Goal: Task Accomplishment & Management: Use online tool/utility

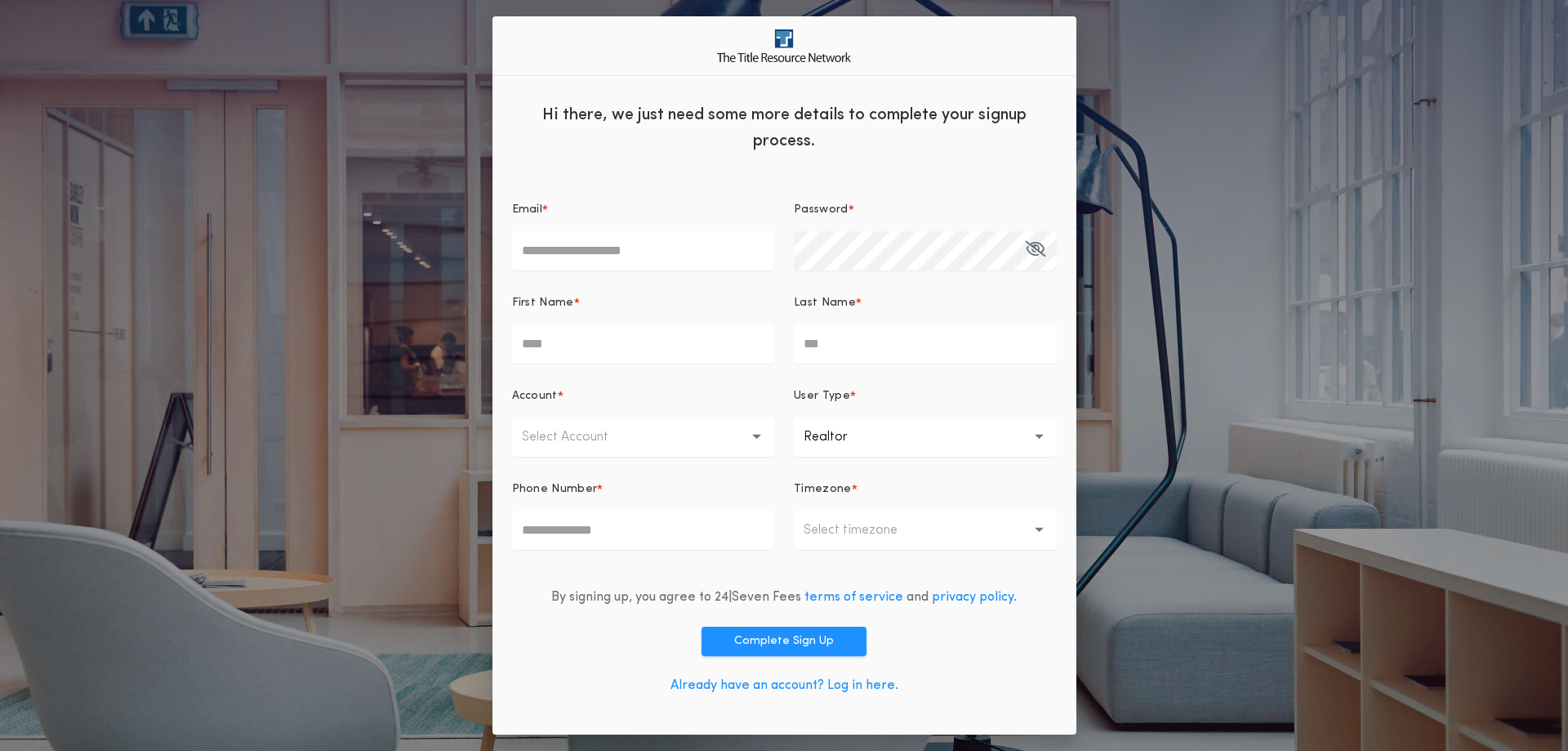
click at [558, 250] on input "Email *" at bounding box center [644, 251] width 263 height 39
type input "**********"
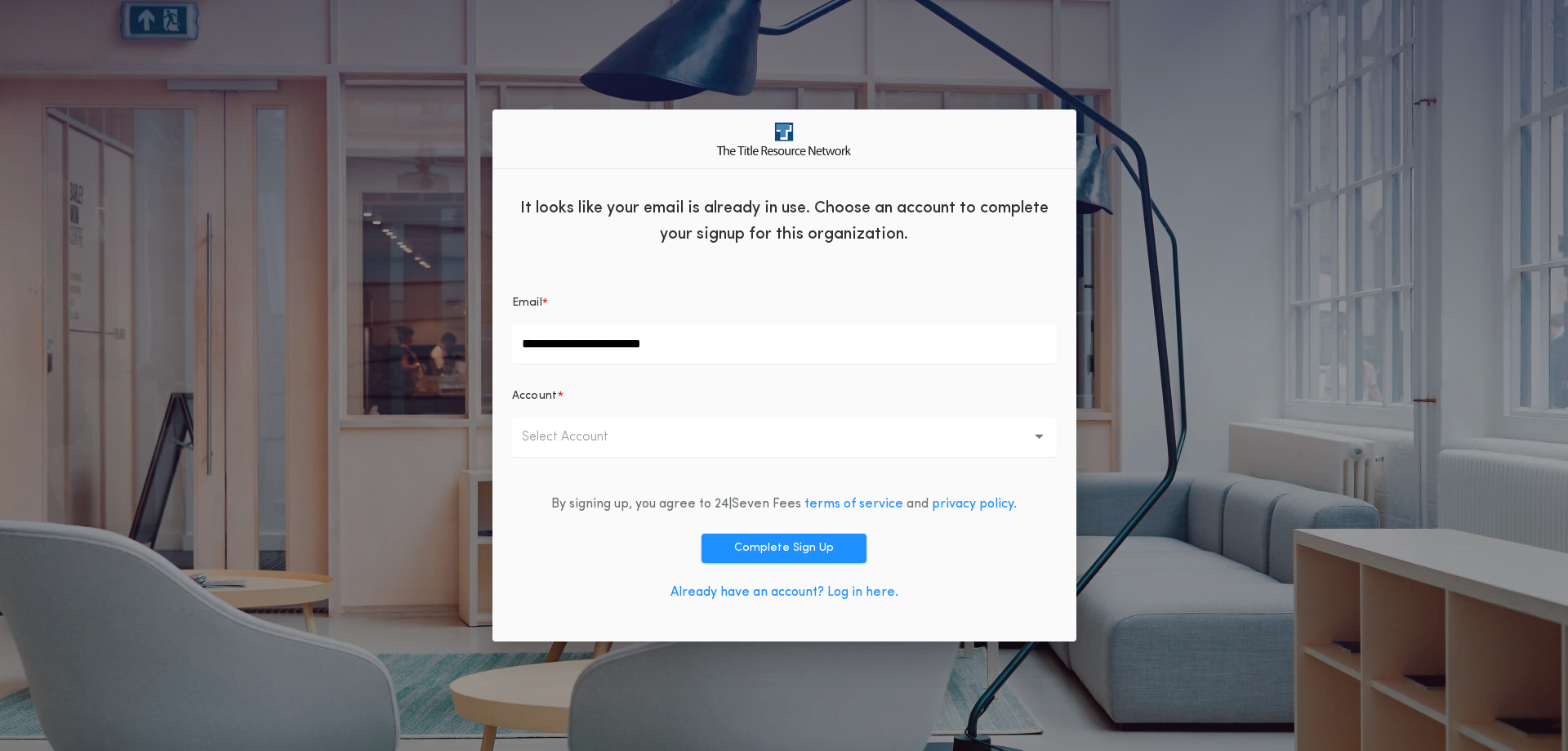
click at [1038, 432] on icon "button" at bounding box center [1039, 437] width 9 height 39
click at [728, 477] on p "First Dakota Title - South Dakota Offices" at bounding box center [784, 479] width 544 height 39
click at [759, 550] on button "Complete Sign Up" at bounding box center [784, 548] width 165 height 30
click at [859, 594] on link "Already have an account? Log in here." at bounding box center [784, 592] width 228 height 13
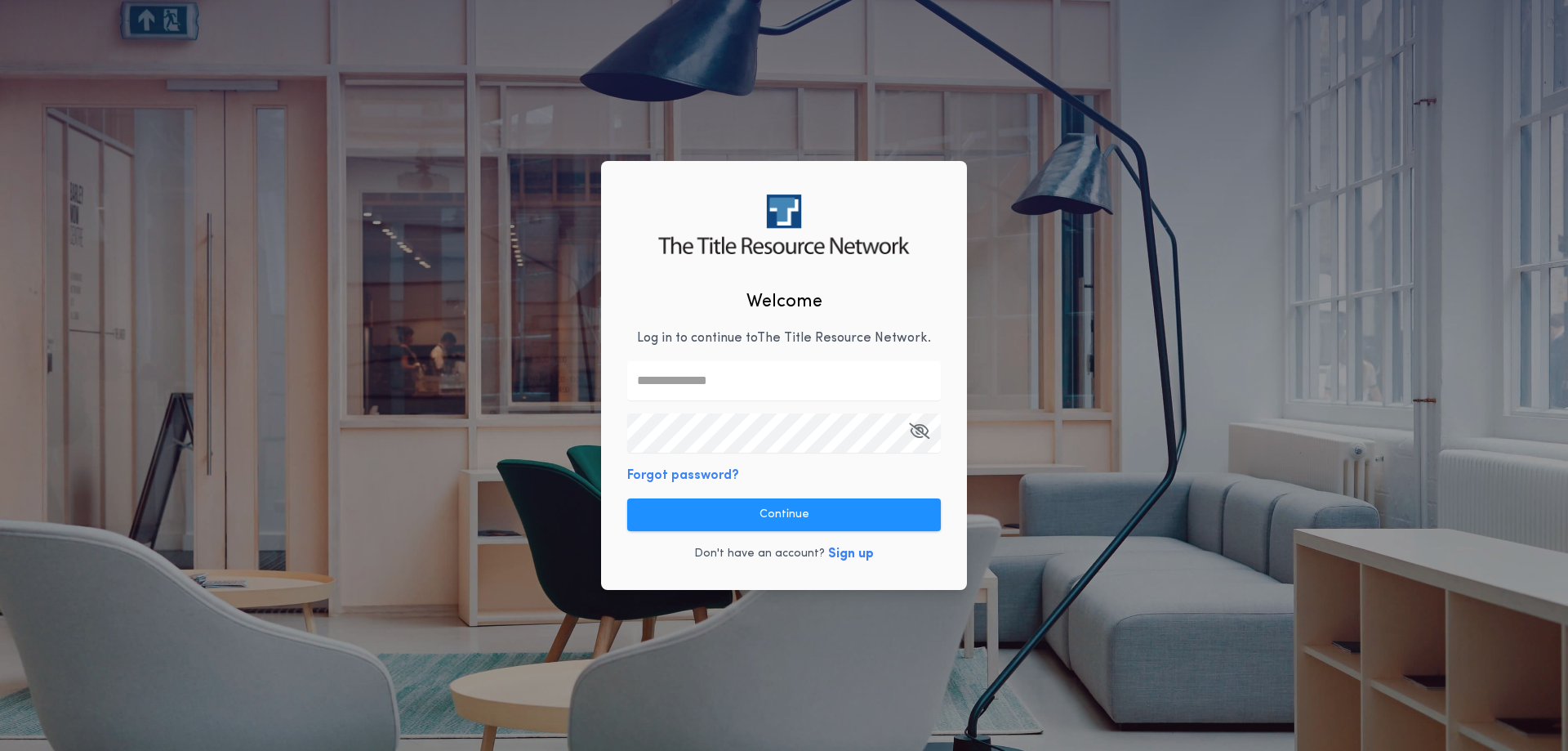
click at [685, 389] on input "text" at bounding box center [784, 380] width 314 height 39
type input "**********"
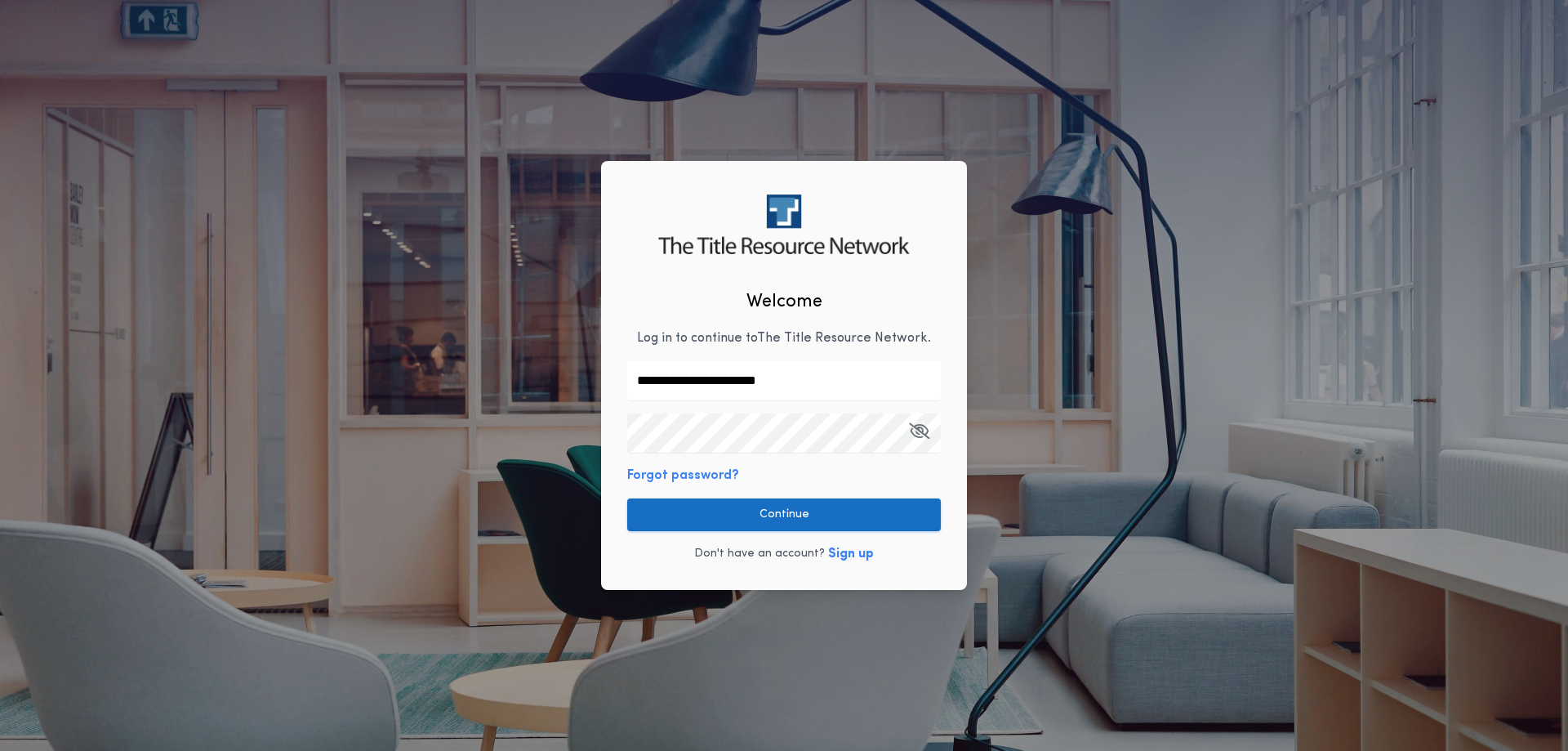
click at [776, 513] on button "Continue" at bounding box center [784, 515] width 314 height 33
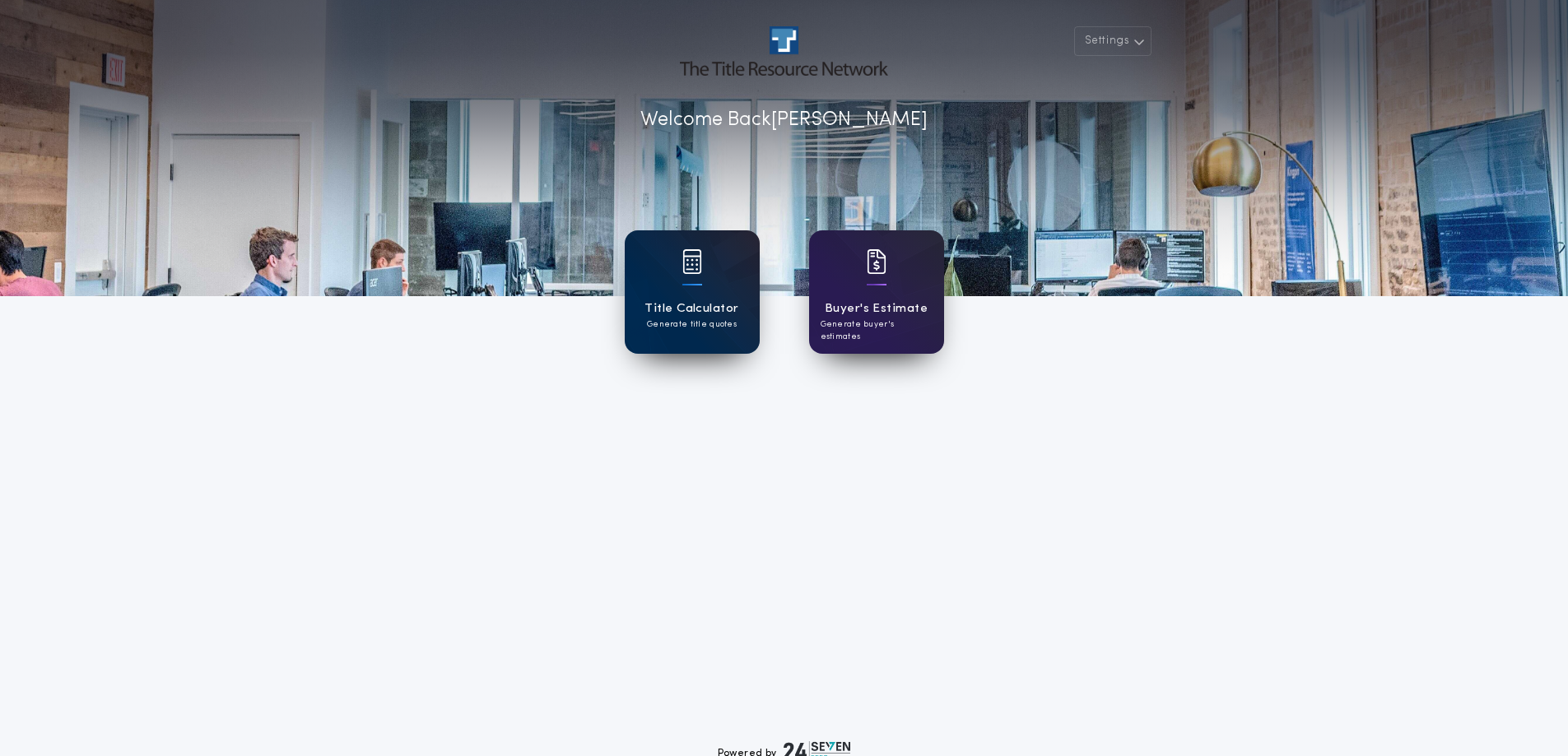
click at [715, 307] on h1 "Title Calculator" at bounding box center [691, 309] width 94 height 19
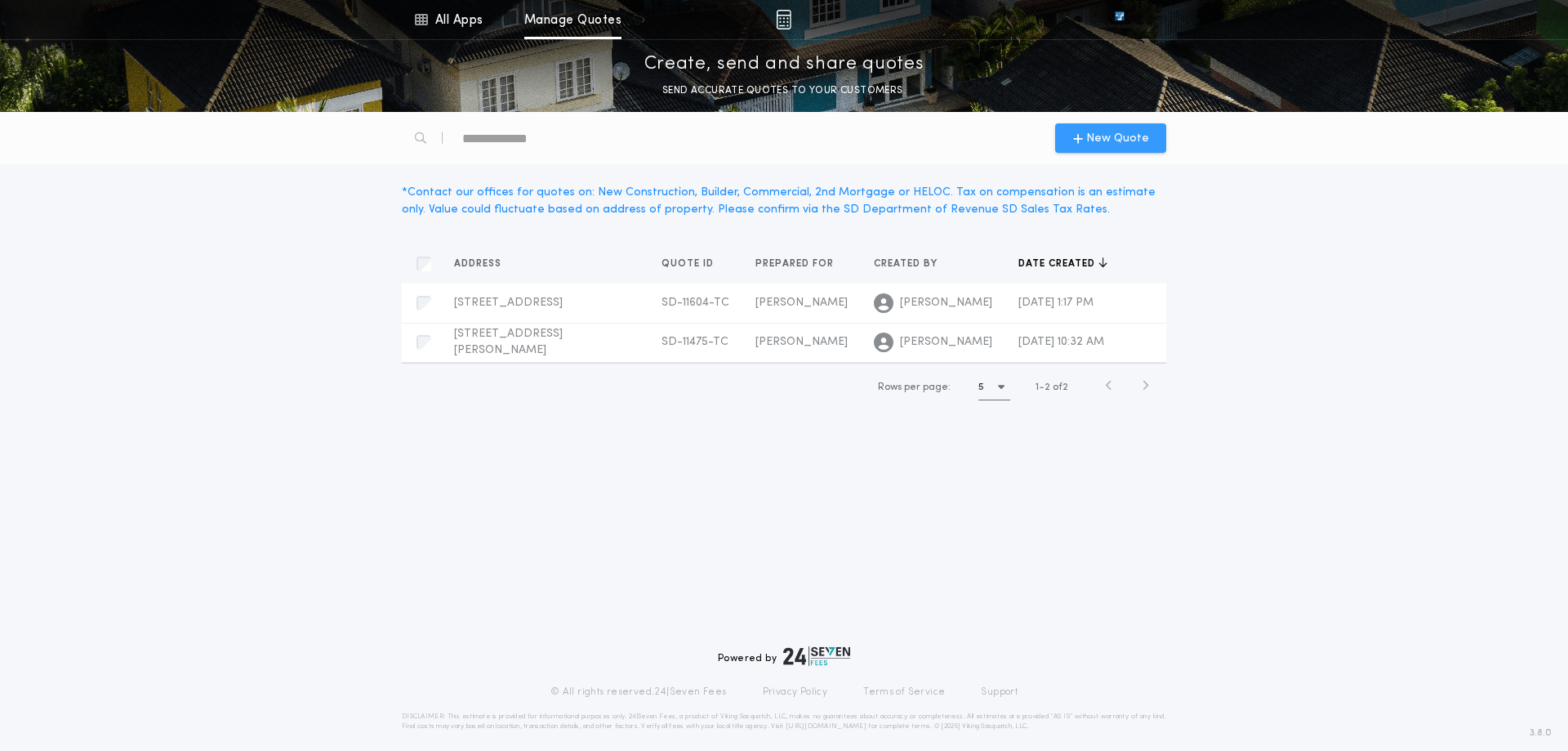
click at [1104, 137] on span "New Quote" at bounding box center [1118, 138] width 63 height 17
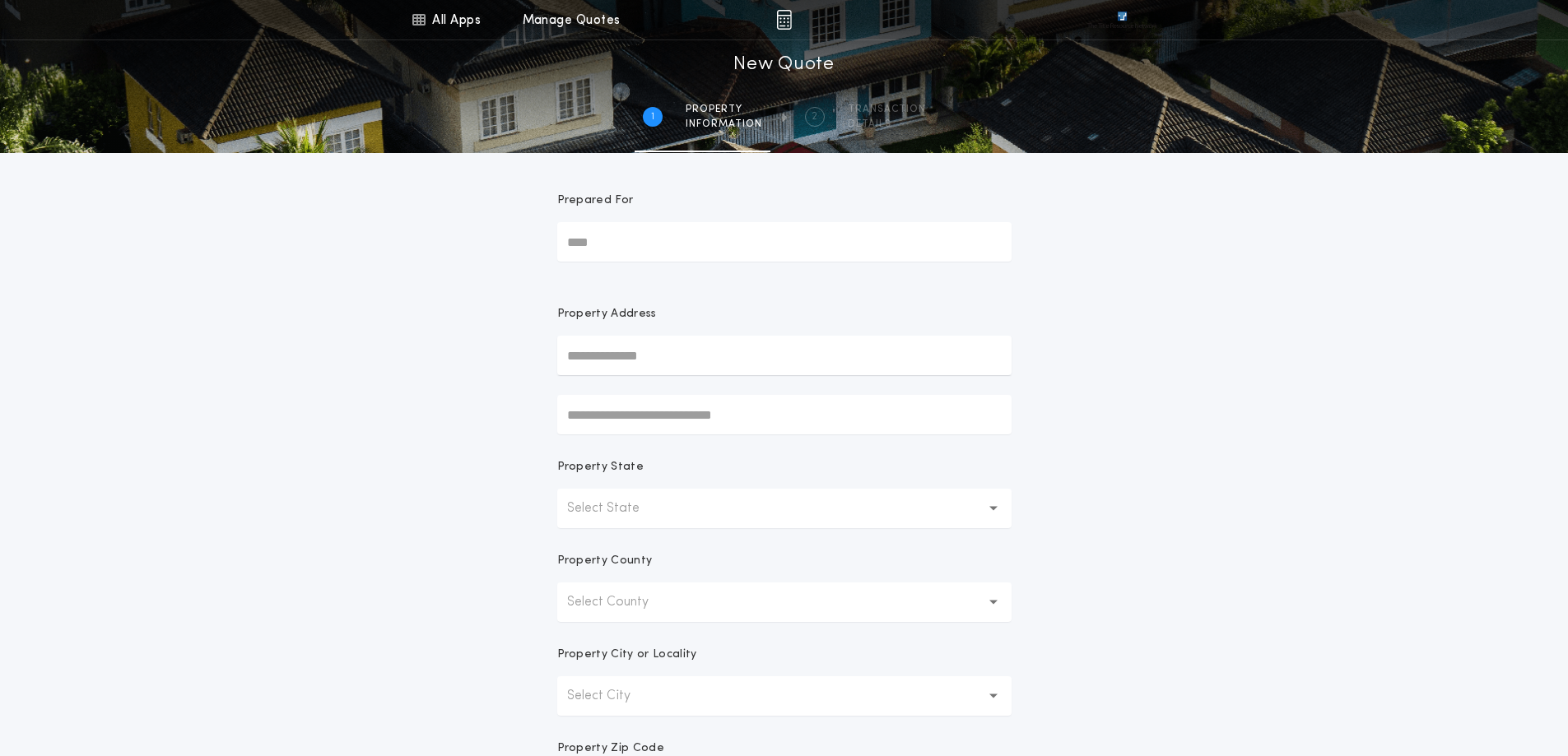
click at [626, 251] on input "Prepared For" at bounding box center [784, 241] width 454 height 39
type input "**"
type input "**********"
click at [995, 508] on icon "button" at bounding box center [993, 507] width 9 height 4
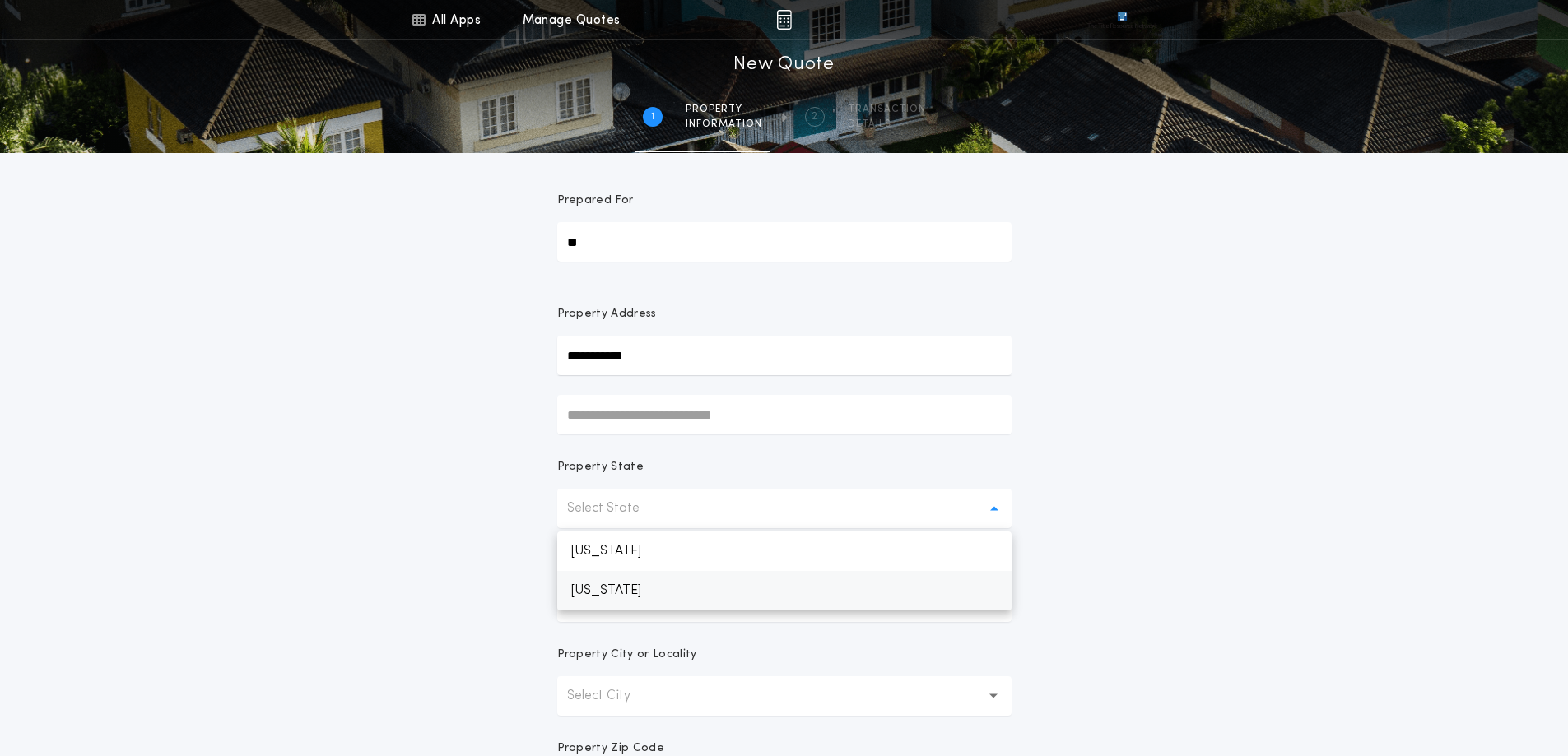
click at [641, 585] on p "South Dakota" at bounding box center [784, 590] width 454 height 39
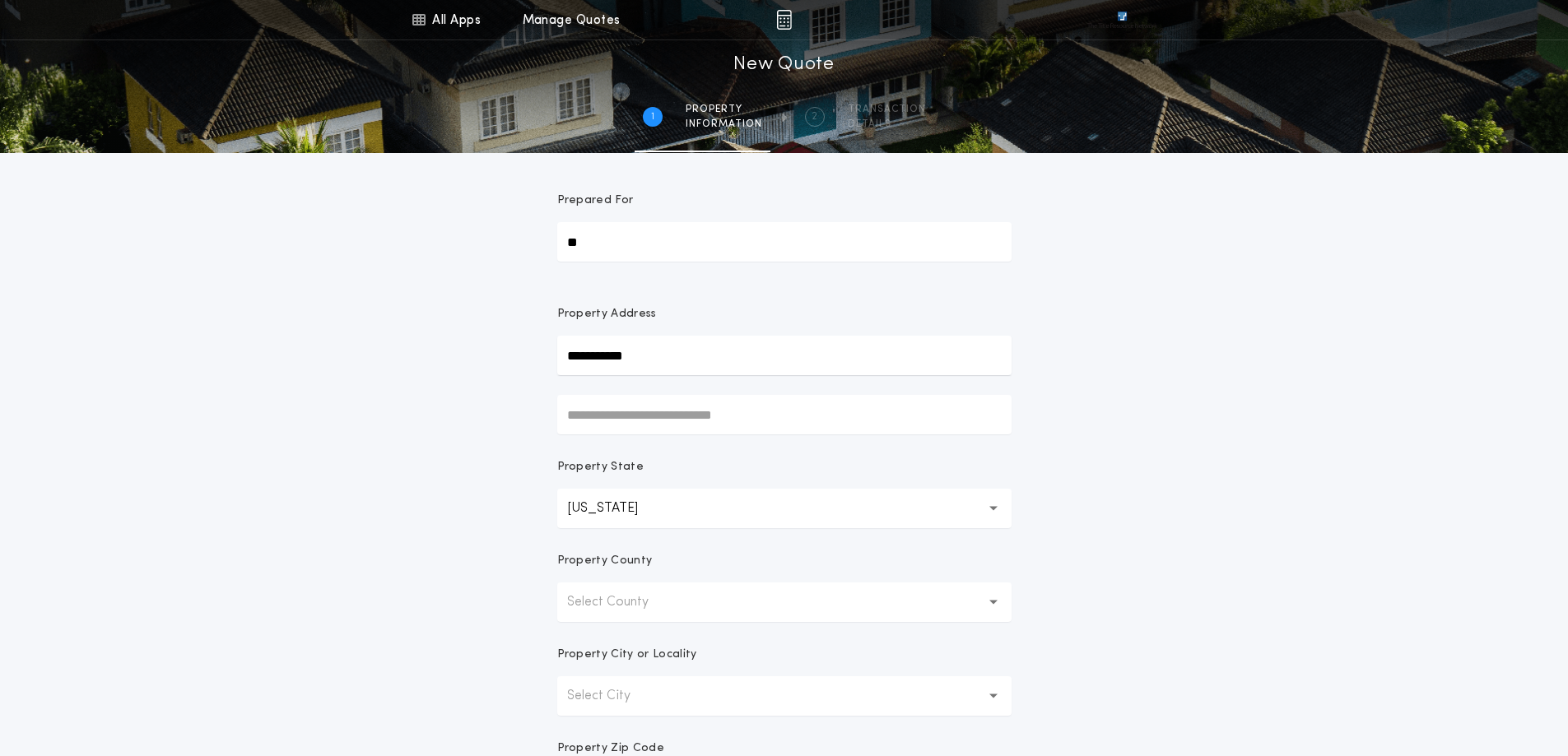
click at [678, 602] on button "Select County" at bounding box center [784, 602] width 454 height 39
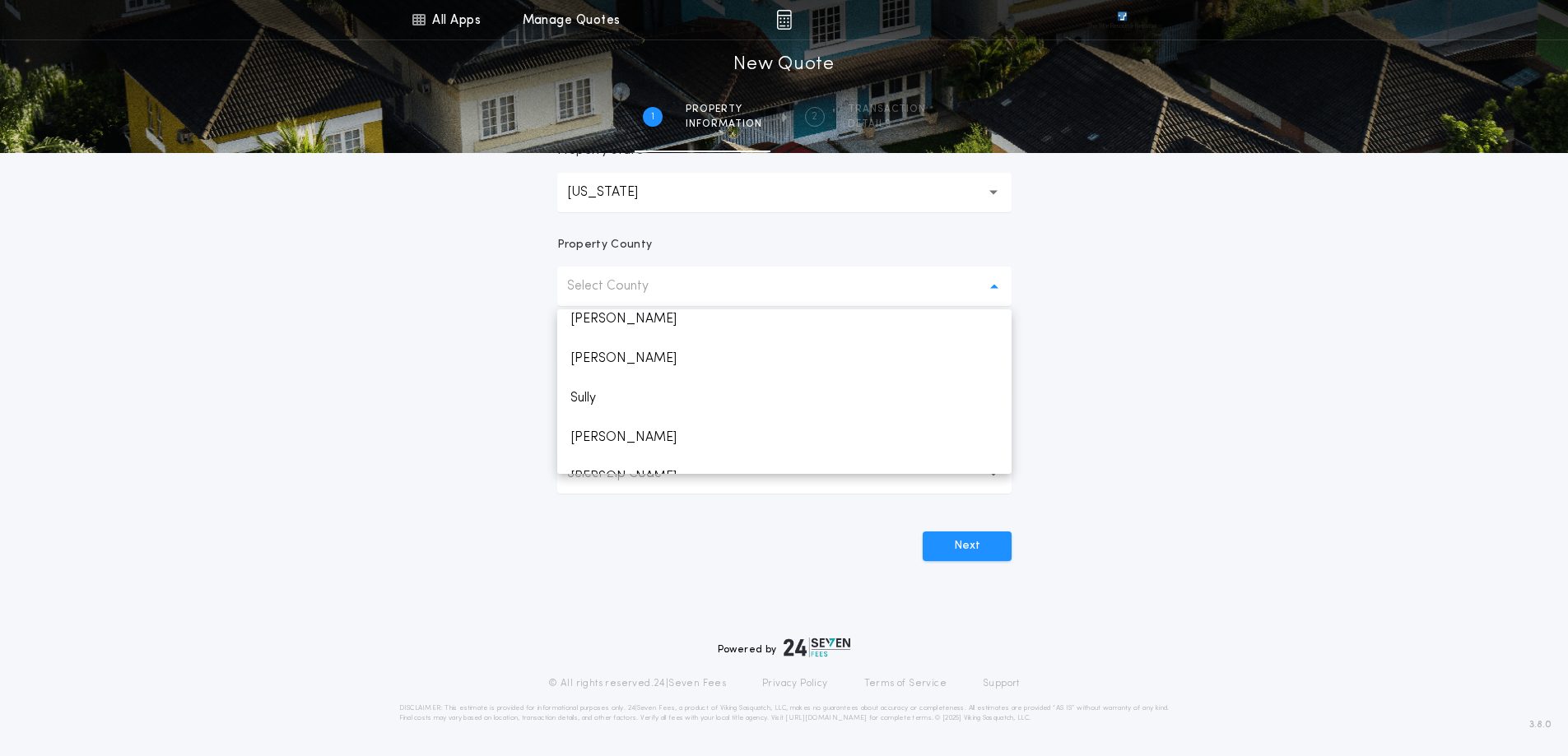
scroll to position [2441, 0]
click at [604, 341] on p "Union" at bounding box center [784, 336] width 454 height 39
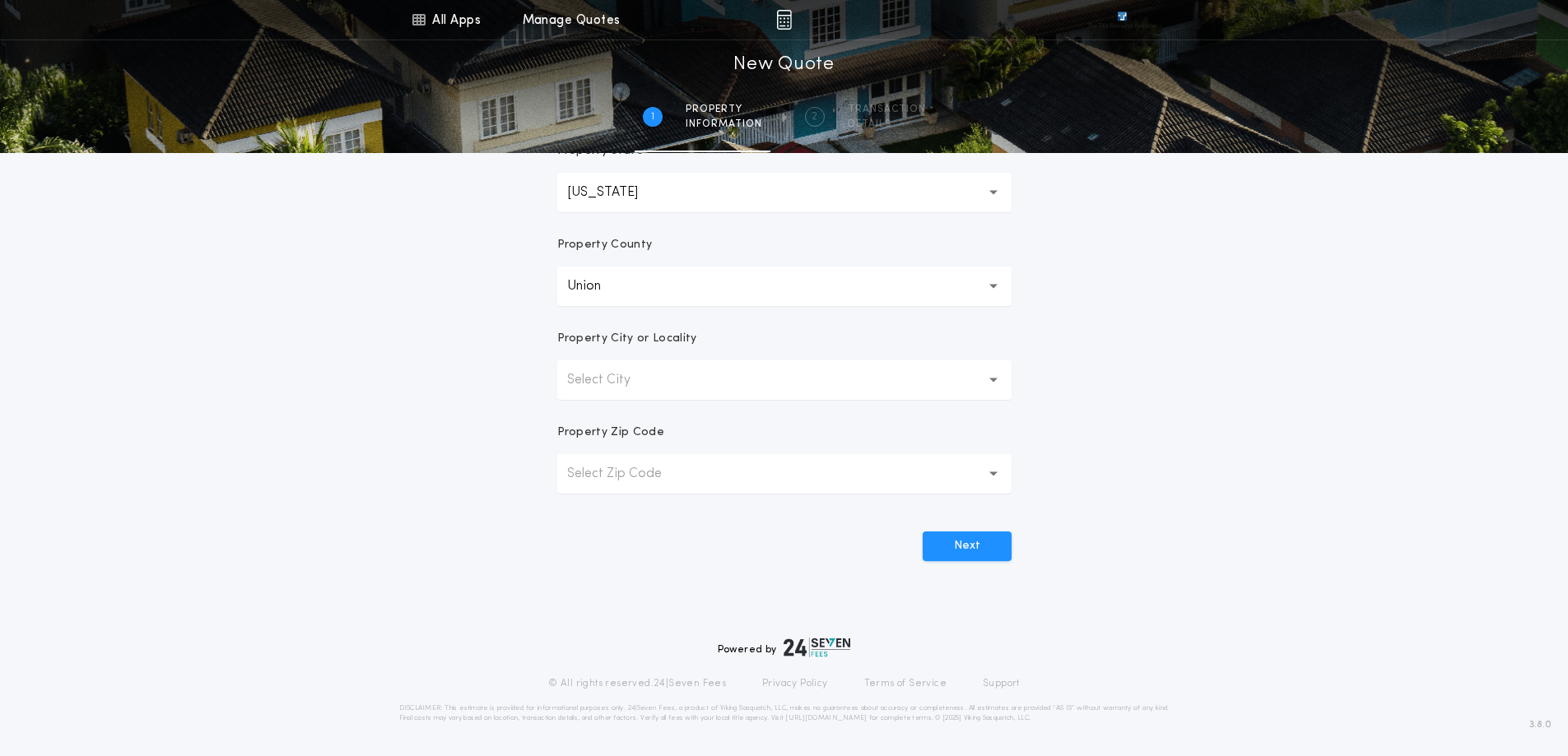
click at [996, 378] on icon "button" at bounding box center [993, 380] width 9 height 6
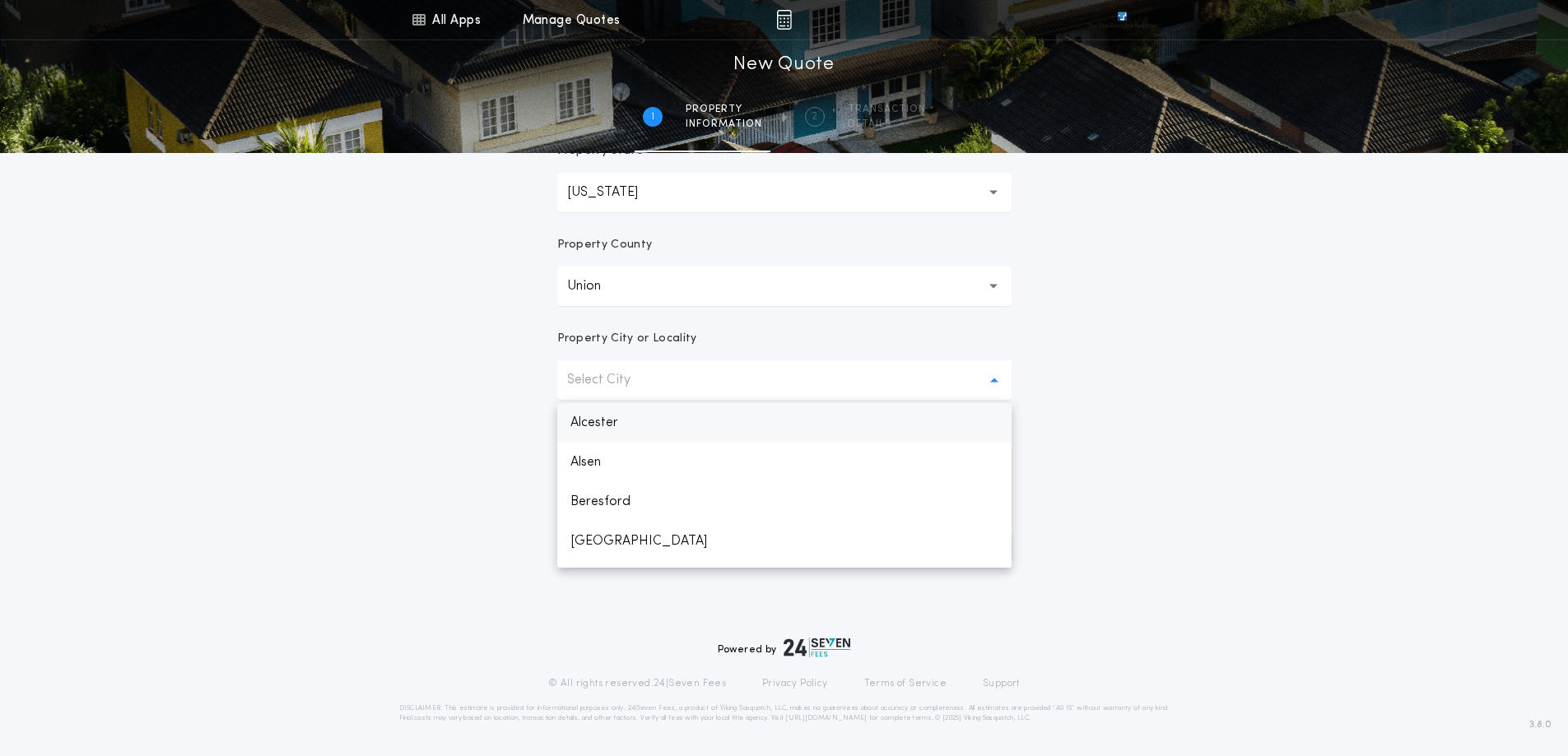
click at [635, 424] on p "Alcester" at bounding box center [784, 422] width 454 height 39
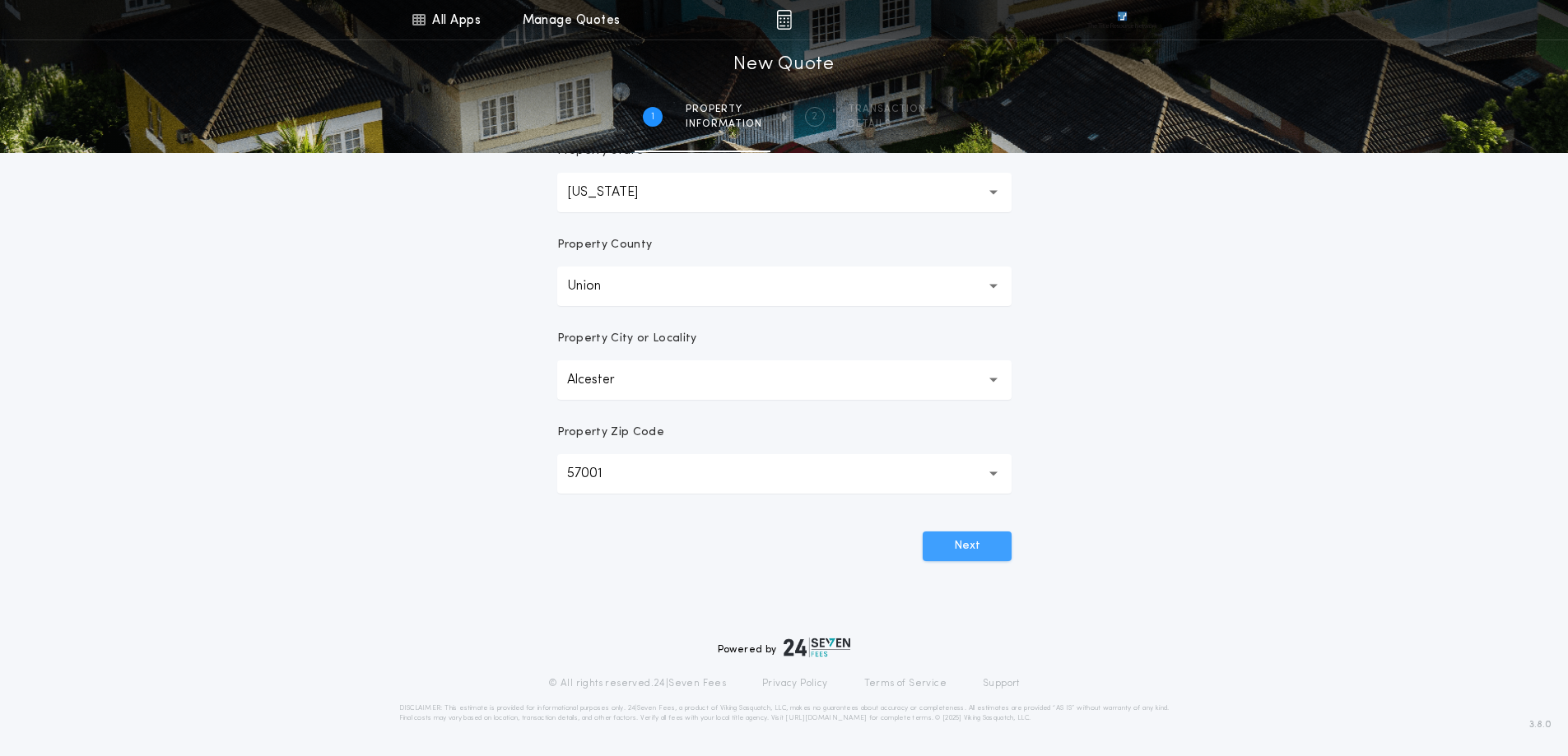
click at [970, 557] on button "Next" at bounding box center [966, 546] width 89 height 30
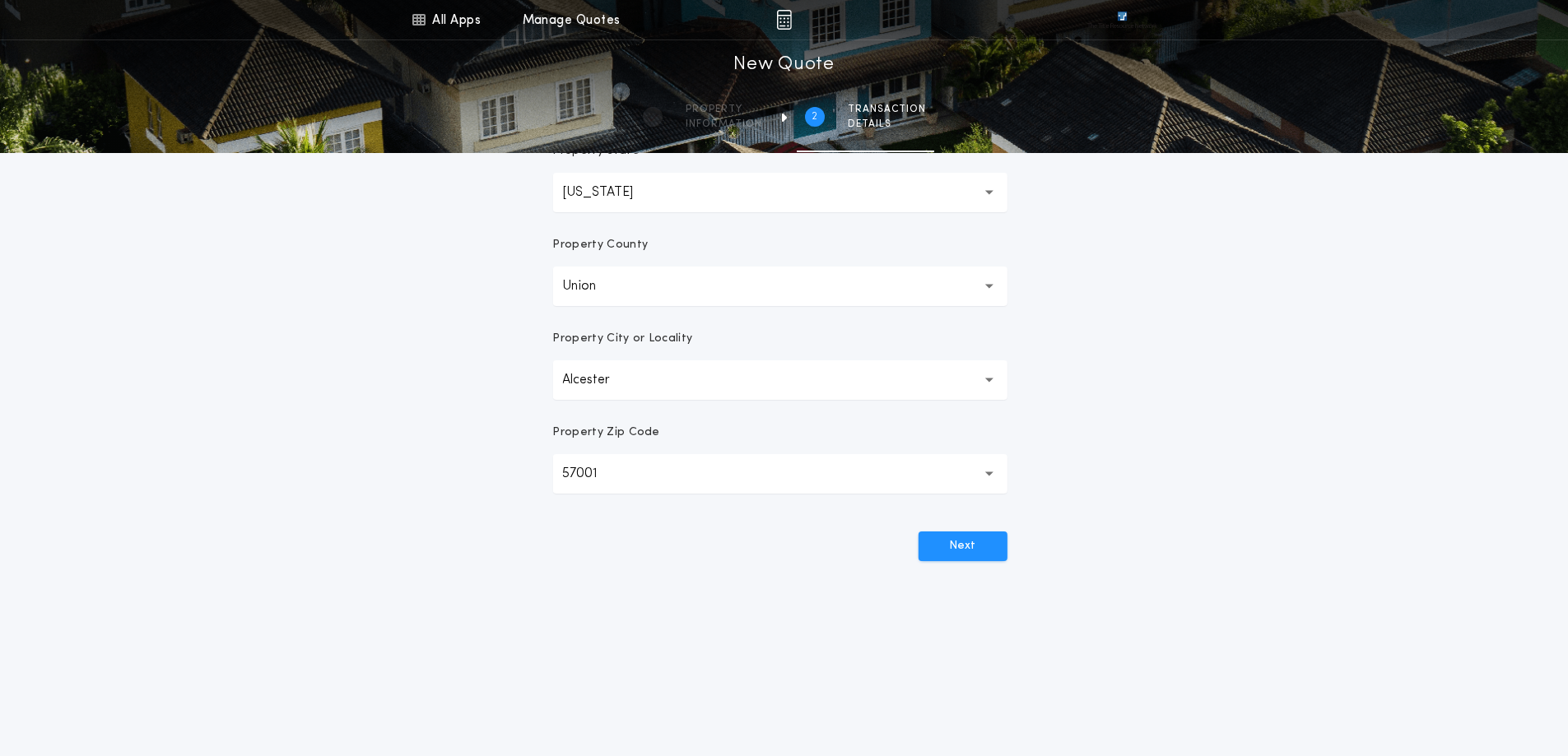
scroll to position [0, 0]
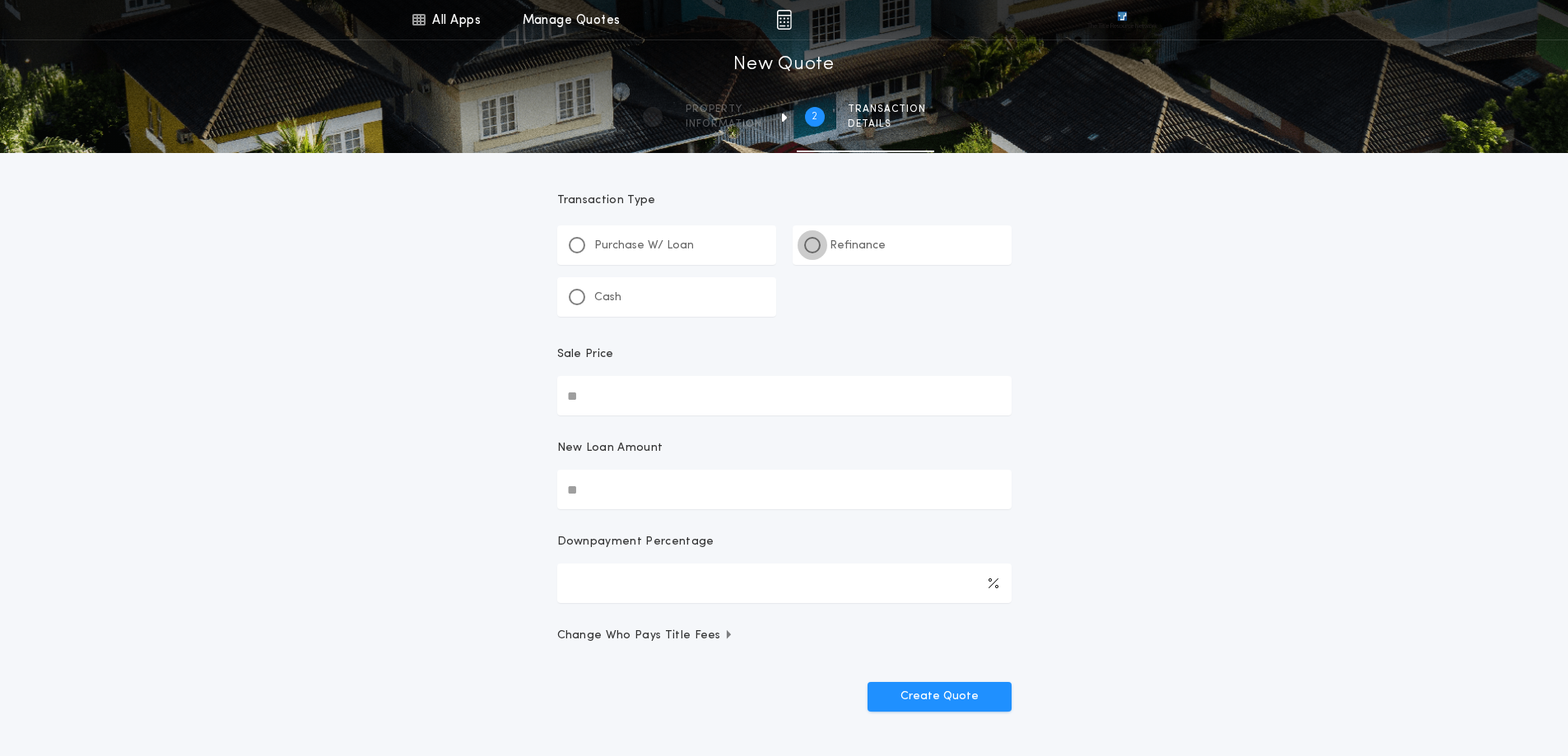
click at [807, 243] on div at bounding box center [812, 244] width 17 height 17
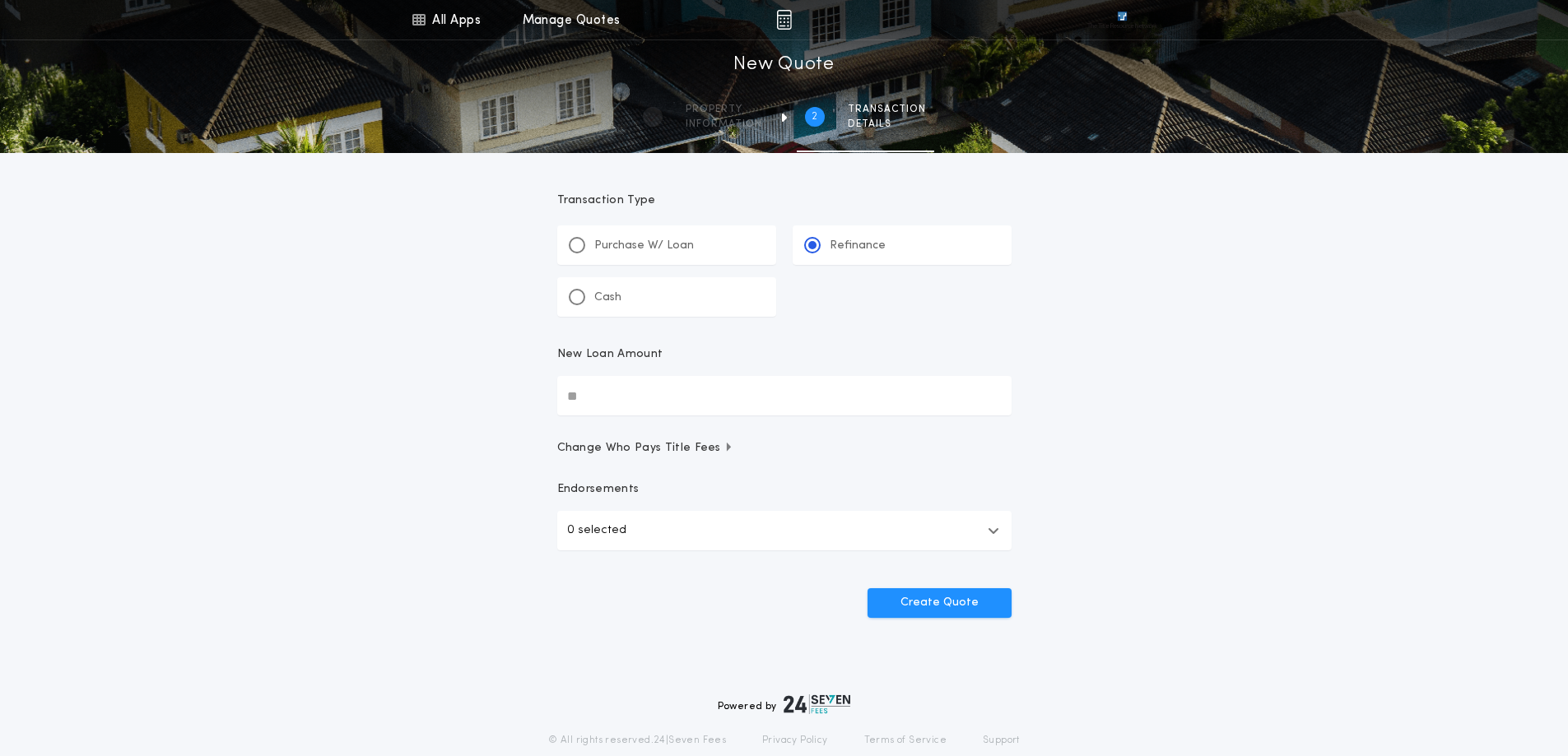
click at [626, 405] on input "New Loan Amount" at bounding box center [784, 395] width 454 height 39
type input "********"
click at [714, 444] on span "Change Who Pays Title Fees" at bounding box center [646, 448] width 177 height 17
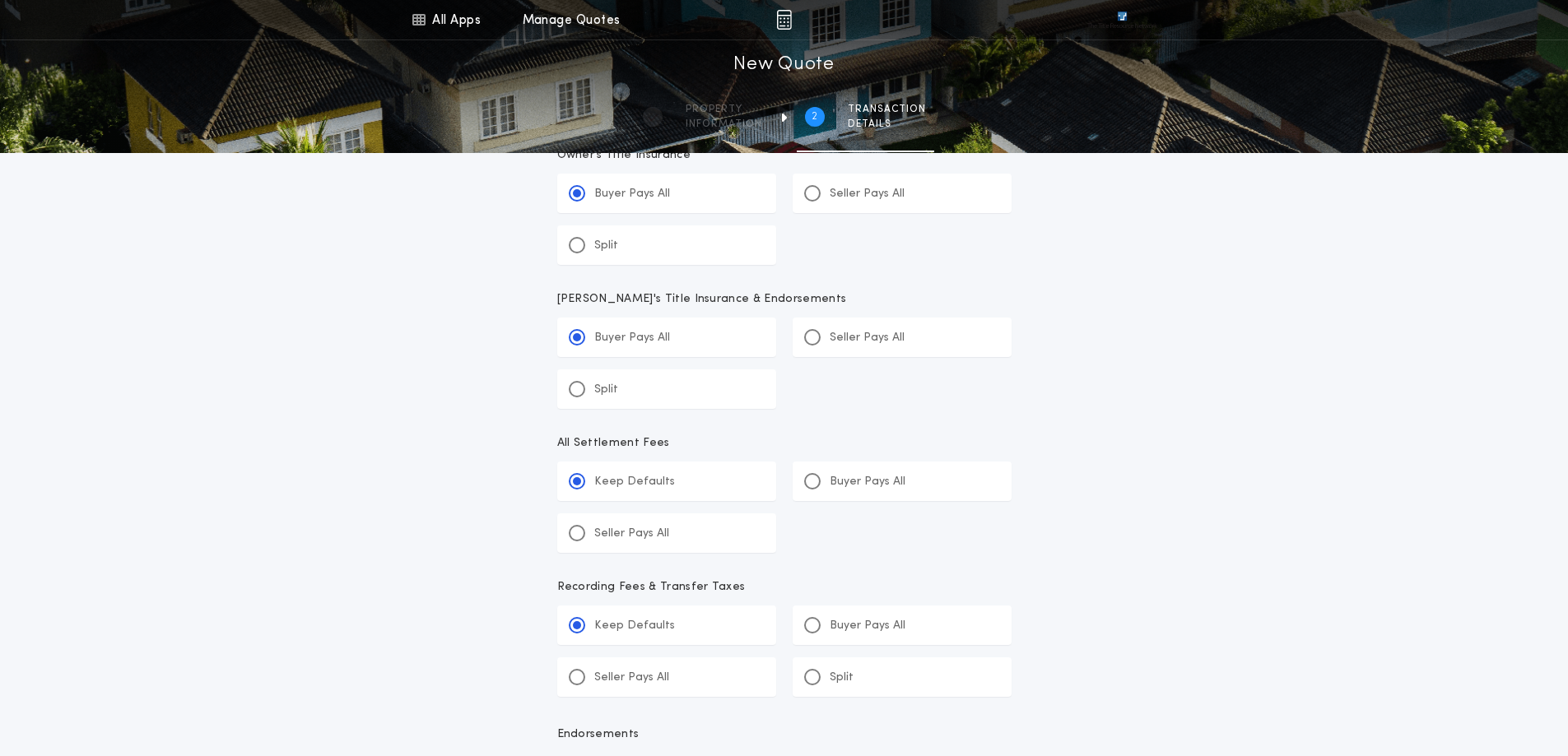
scroll to position [631, 0]
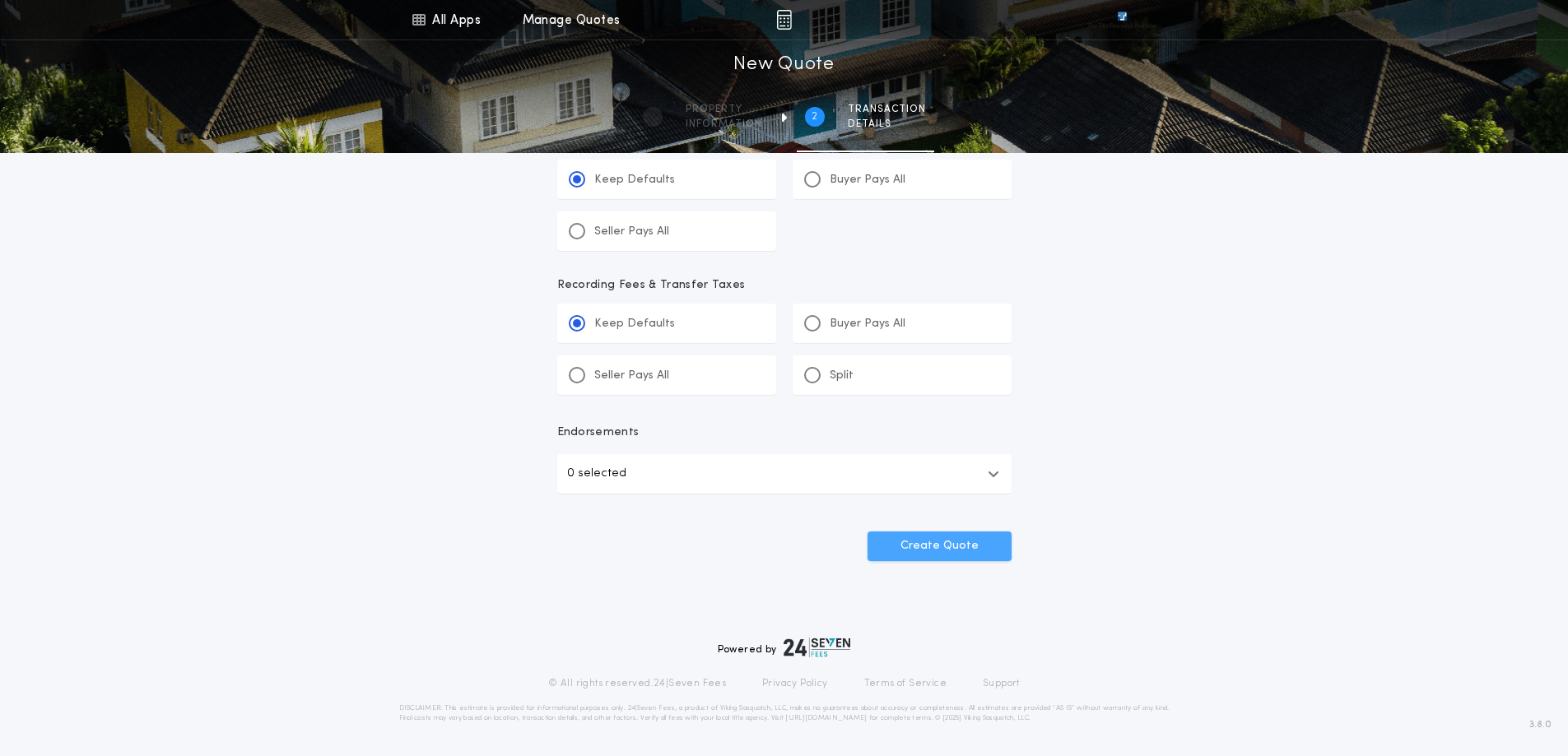
click at [941, 547] on button "Create Quote" at bounding box center [940, 546] width 144 height 30
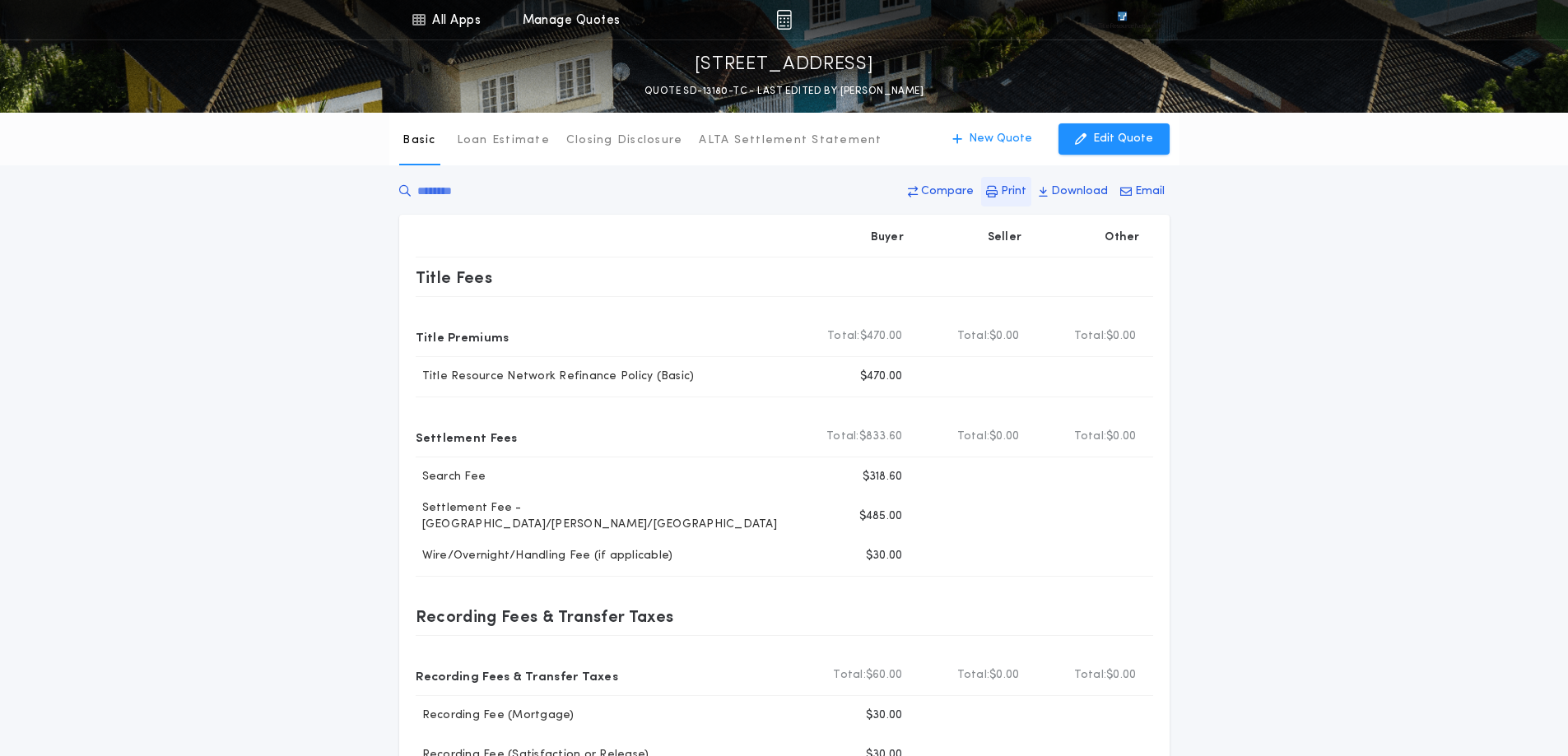
click at [1018, 193] on p "Print" at bounding box center [1013, 191] width 25 height 17
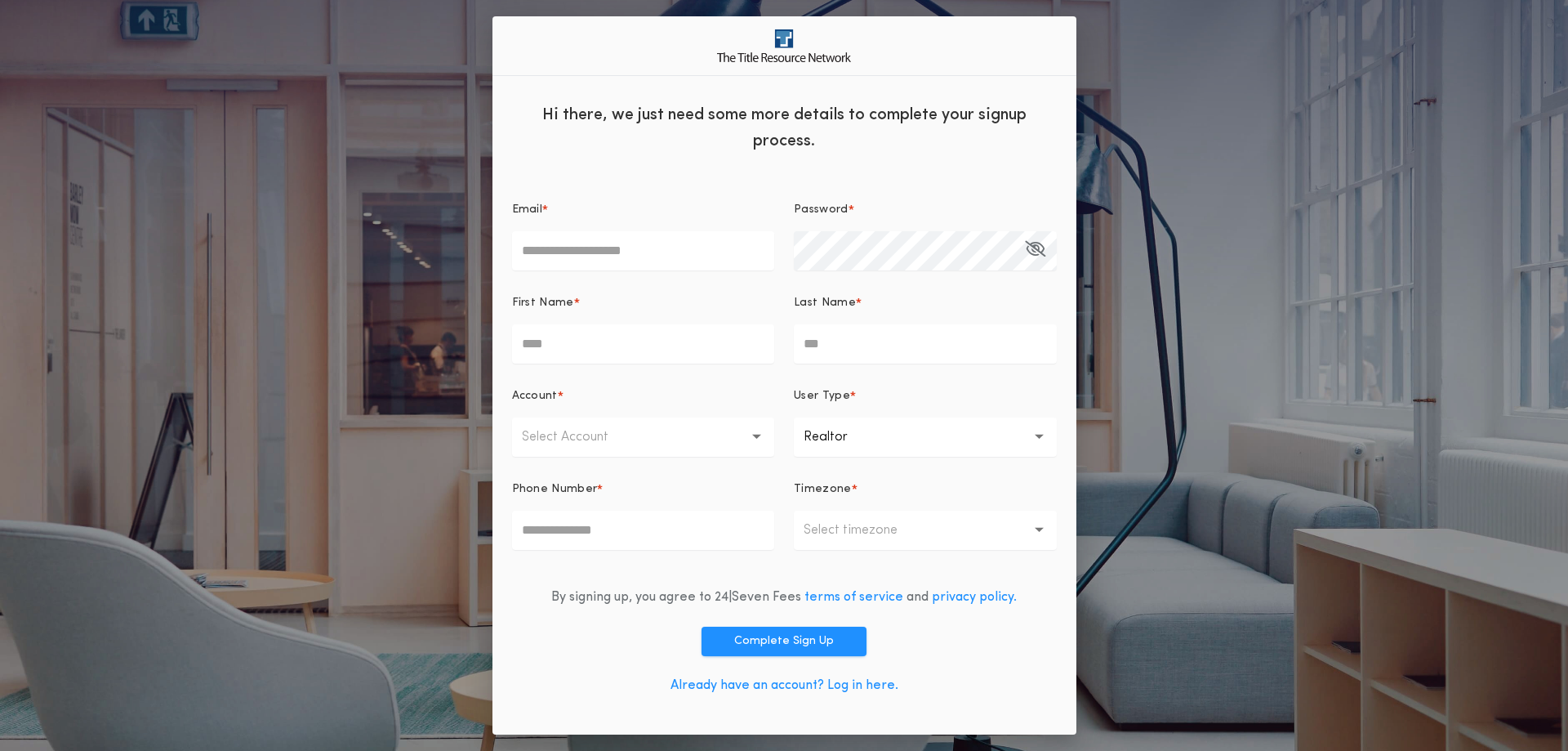
drag, startPoint x: 1511, startPoint y: 2, endPoint x: 1396, endPoint y: 363, distance: 378.9
click at [1396, 363] on div "**********" at bounding box center [784, 375] width 1568 height 751
